Goal: Transaction & Acquisition: Subscribe to service/newsletter

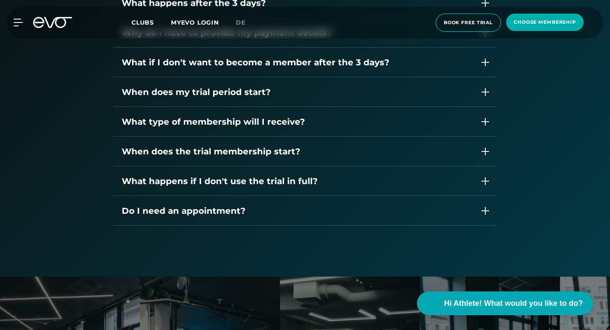
scroll to position [1375, 0]
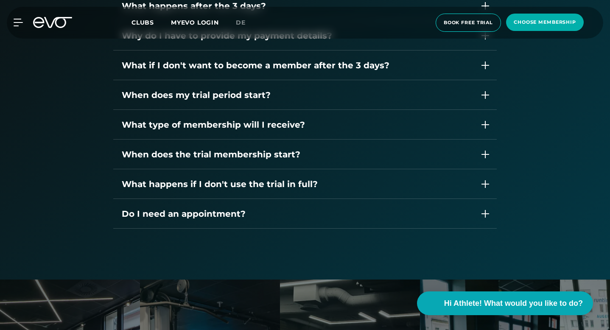
click at [162, 59] on div "What if I don't want to become a member after the 3 days?" at bounding box center [297, 65] width 350 height 13
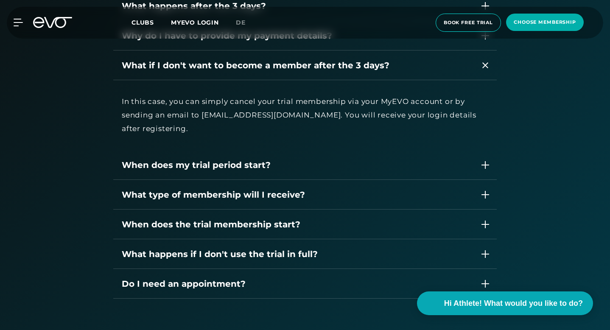
scroll to position [1368, 0]
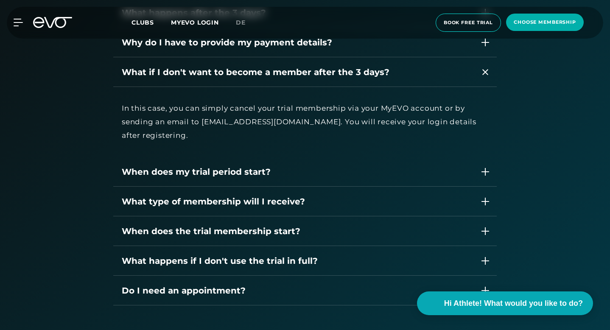
click at [148, 101] on div "In this case, you can simply cancel your trial membership via your MyEVO accoun…" at bounding box center [305, 121] width 367 height 41
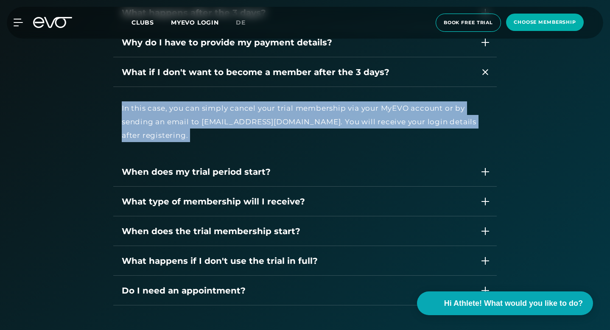
click at [148, 101] on div "In this case, you can simply cancel your trial membership via your MyEVO accoun…" at bounding box center [305, 121] width 367 height 41
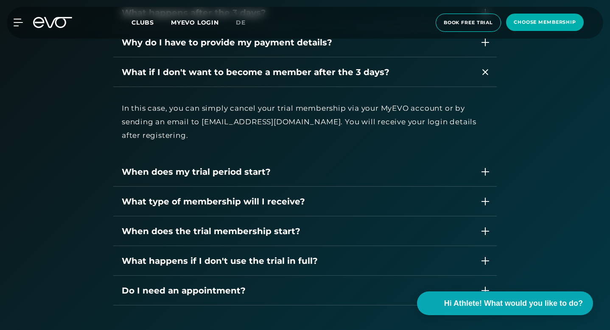
click at [179, 101] on div "In this case, you can simply cancel your trial membership via your MyEVO accoun…" at bounding box center [305, 121] width 367 height 41
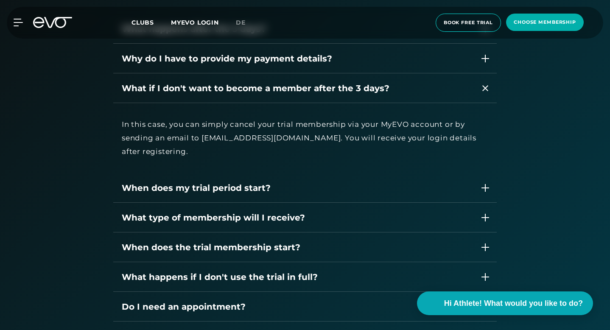
click at [122, 118] on div "In this case, you can simply cancel your trial membership via your MyEVO accoun…" at bounding box center [305, 138] width 367 height 41
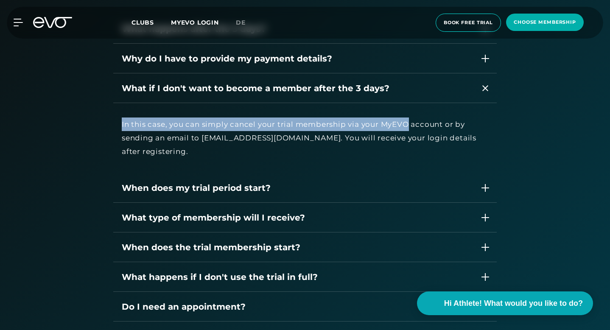
drag, startPoint x: 62, startPoint y: 112, endPoint x: 320, endPoint y: 104, distance: 258.6
click at [321, 118] on div "In this case, you can simply cancel your trial membership via your MyEVO accoun…" at bounding box center [305, 138] width 367 height 41
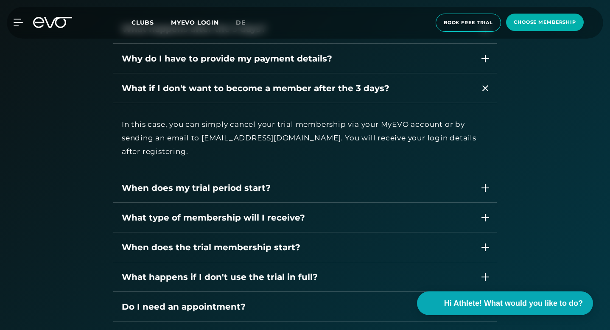
click at [349, 118] on div "In this case, you can simply cancel your trial membership via your MyEVO accoun…" at bounding box center [305, 138] width 367 height 41
click at [387, 118] on div "In this case, you can simply cancel your trial membership via your MyEVO accoun…" at bounding box center [305, 138] width 367 height 41
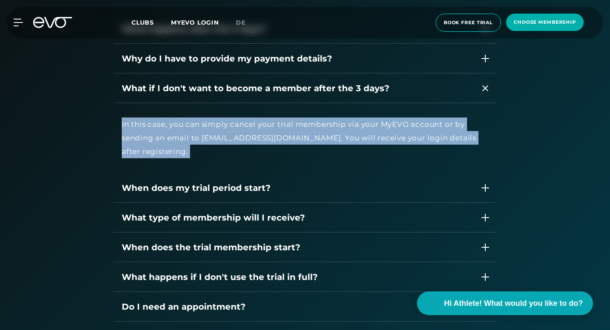
click at [387, 118] on div "In this case, you can simply cancel your trial membership via your MyEVO accoun…" at bounding box center [305, 138] width 367 height 41
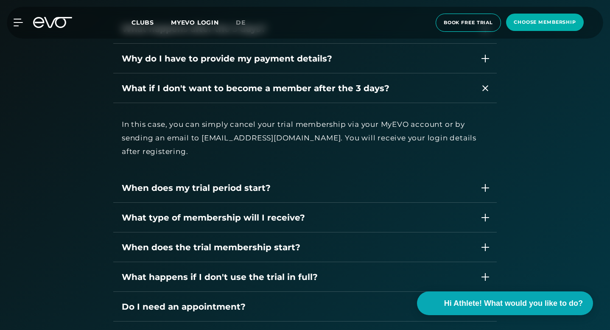
click at [391, 118] on div "In this case, you can simply cancel your trial membership via your MyEVO accoun…" at bounding box center [305, 138] width 367 height 41
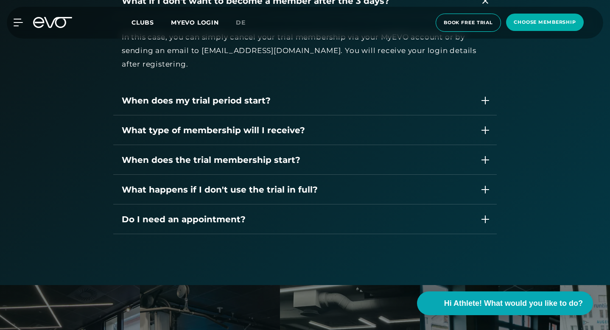
scroll to position [1684, 0]
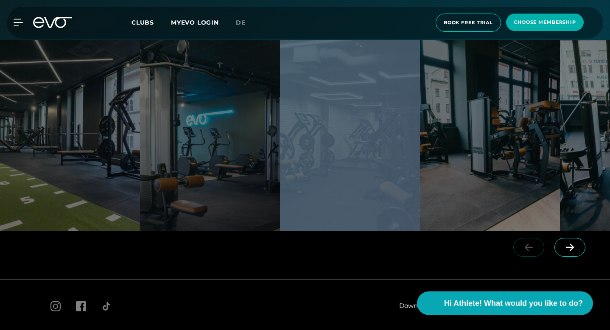
drag, startPoint x: 374, startPoint y: 147, endPoint x: 190, endPoint y: 147, distance: 183.8
click at [190, 147] on div at bounding box center [305, 135] width 610 height 191
click at [573, 238] on span at bounding box center [570, 247] width 31 height 19
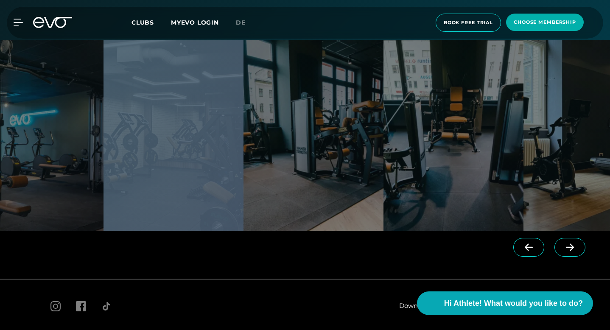
scroll to position [0, 185]
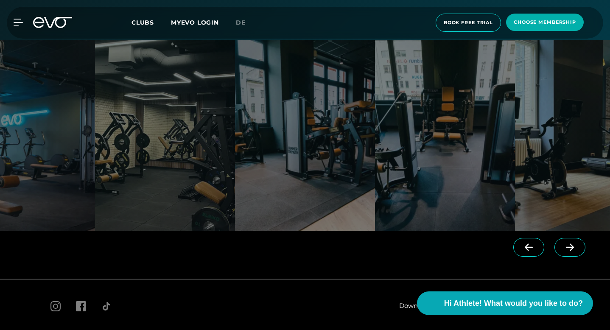
click at [400, 247] on div at bounding box center [305, 255] width 610 height 48
click at [562, 238] on span at bounding box center [570, 247] width 31 height 19
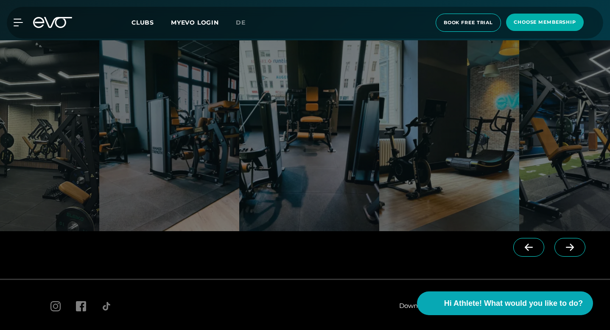
scroll to position [0, 325]
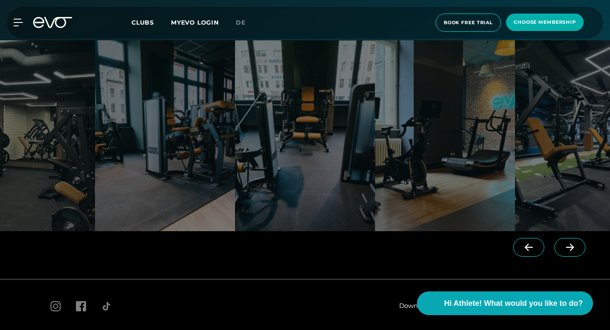
click at [567, 231] on div at bounding box center [551, 255] width 118 height 48
click at [560, 238] on span at bounding box center [570, 247] width 31 height 19
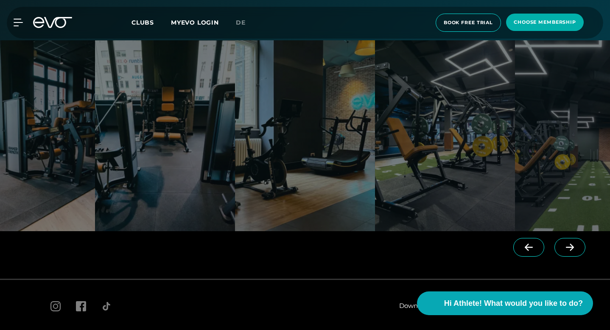
click at [560, 238] on span at bounding box center [570, 247] width 31 height 19
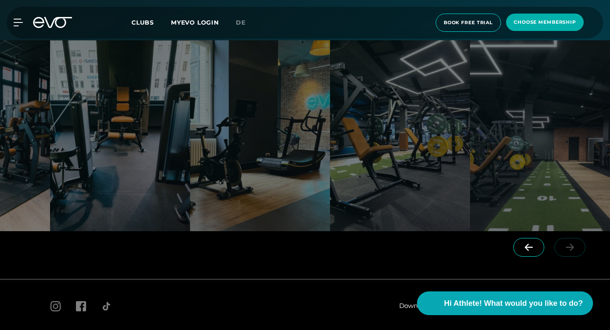
click at [537, 238] on span at bounding box center [529, 247] width 31 height 19
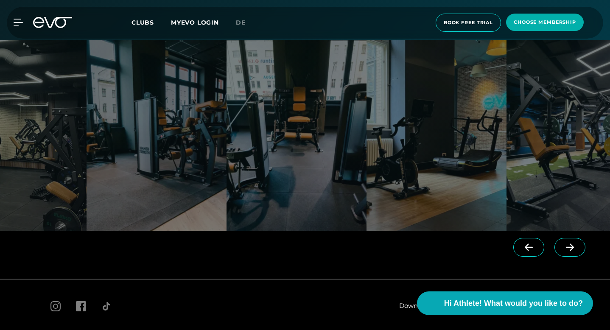
click at [536, 238] on span at bounding box center [529, 247] width 31 height 19
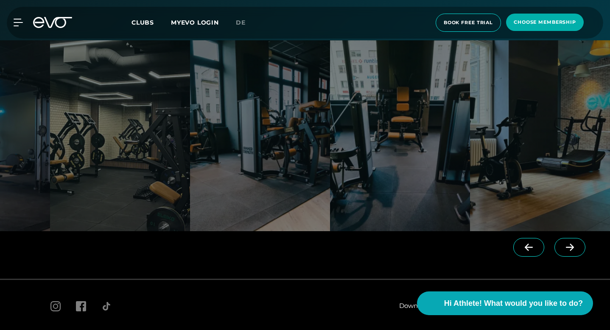
click at [536, 244] on icon at bounding box center [529, 248] width 15 height 8
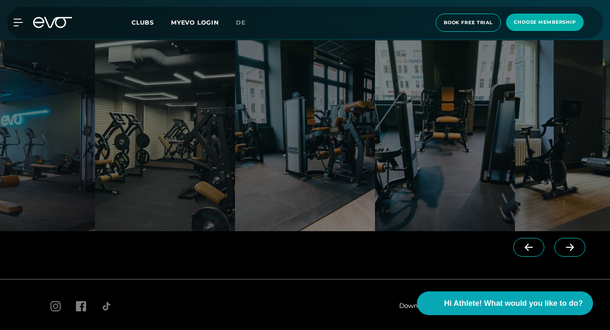
click at [536, 244] on icon at bounding box center [529, 248] width 15 height 8
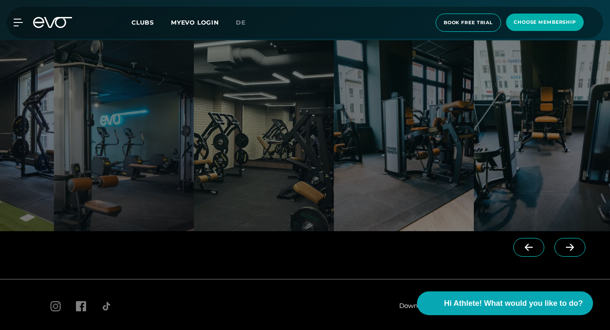
click at [536, 244] on icon at bounding box center [529, 248] width 15 height 8
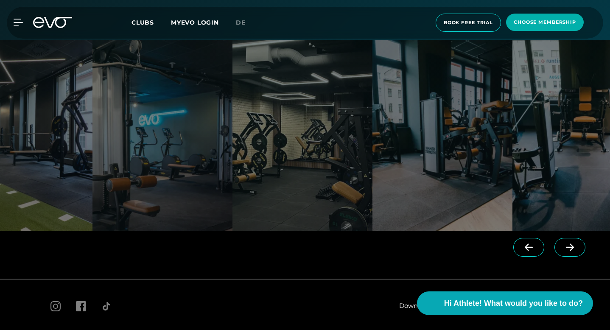
click at [536, 244] on icon at bounding box center [529, 248] width 15 height 8
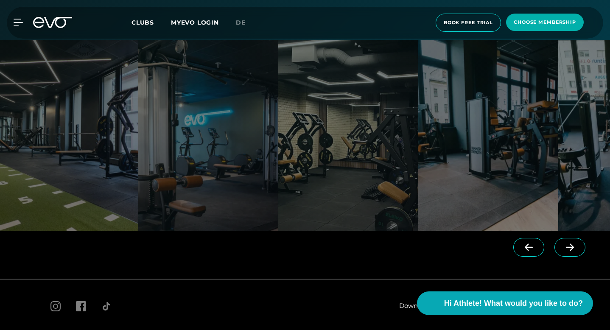
scroll to position [0, 0]
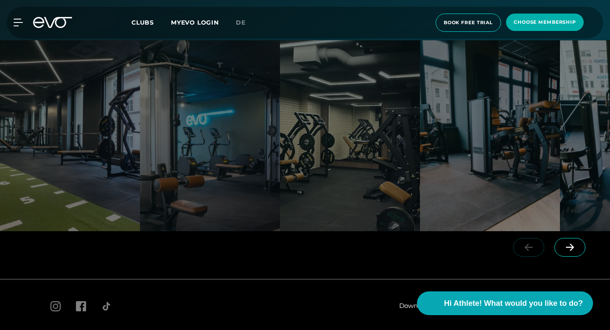
click at [536, 231] on div at bounding box center [551, 255] width 118 height 48
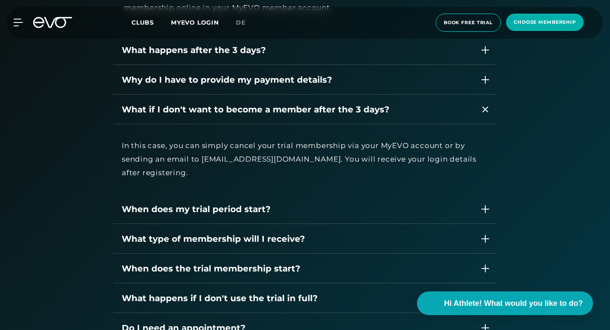
scroll to position [1301, 0]
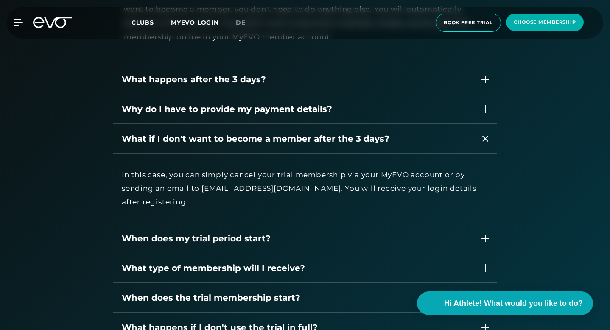
click at [489, 134] on icon at bounding box center [486, 139] width 6 height 10
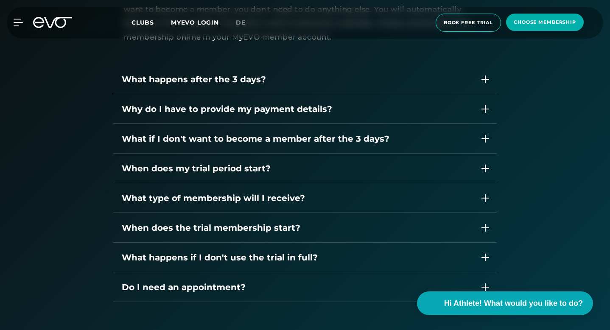
click at [492, 133] on icon at bounding box center [485, 138] width 11 height 11
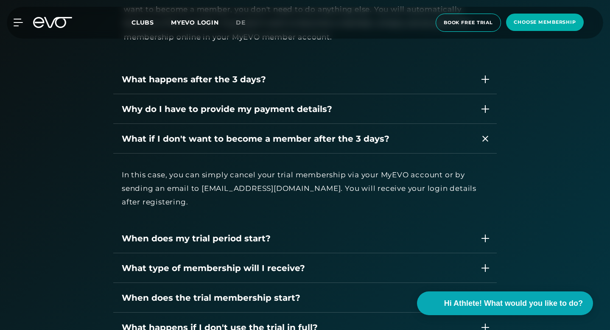
click at [489, 134] on icon at bounding box center [486, 139] width 6 height 10
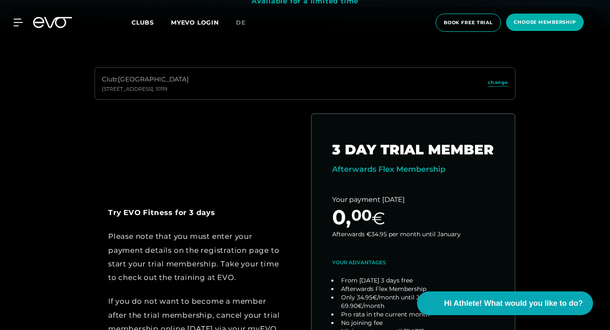
scroll to position [297, 0]
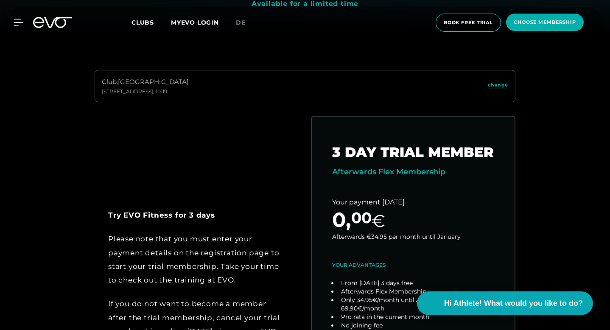
drag, startPoint x: 302, startPoint y: 113, endPoint x: 386, endPoint y: 113, distance: 84.0
click at [386, 113] on div "Club : [STREET_ADDRESS] change Try EVO Fitness for 3 days Please note that you …" at bounding box center [305, 267] width 583 height 395
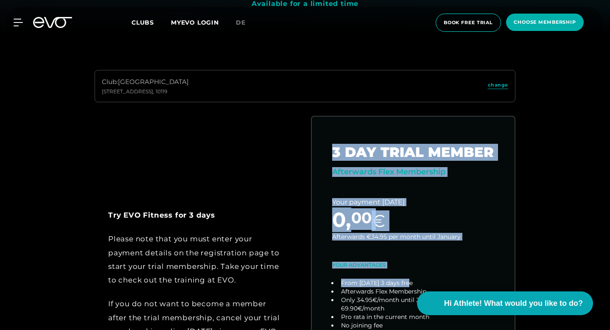
drag, startPoint x: 290, startPoint y: 112, endPoint x: 588, endPoint y: 282, distance: 342.7
click at [588, 282] on div "Club : [STREET_ADDRESS] change Try EVO Fitness for 3 days Please note that you …" at bounding box center [305, 267] width 583 height 395
click at [584, 192] on div "Club : [STREET_ADDRESS] change Try EVO Fitness for 3 days Please note that you …" at bounding box center [305, 267] width 583 height 395
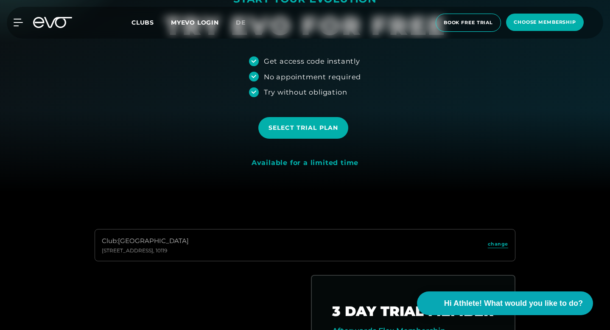
scroll to position [0, 0]
